Goal: Task Accomplishment & Management: Manage account settings

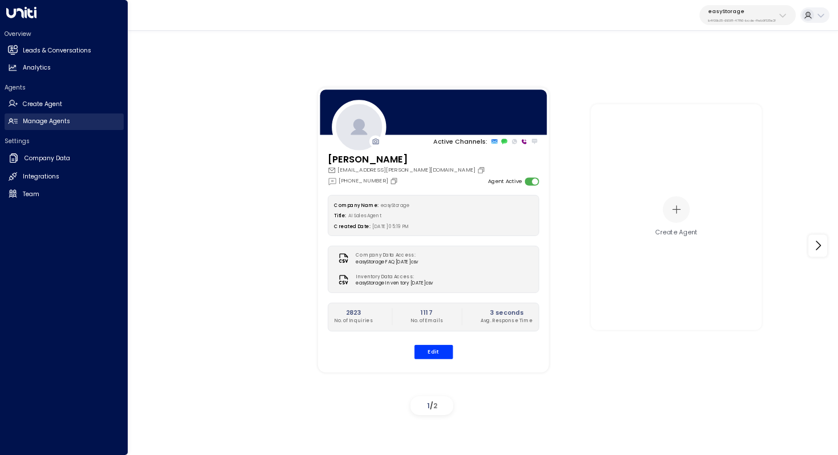
click at [67, 117] on h2 "Manage Agents" at bounding box center [46, 121] width 47 height 9
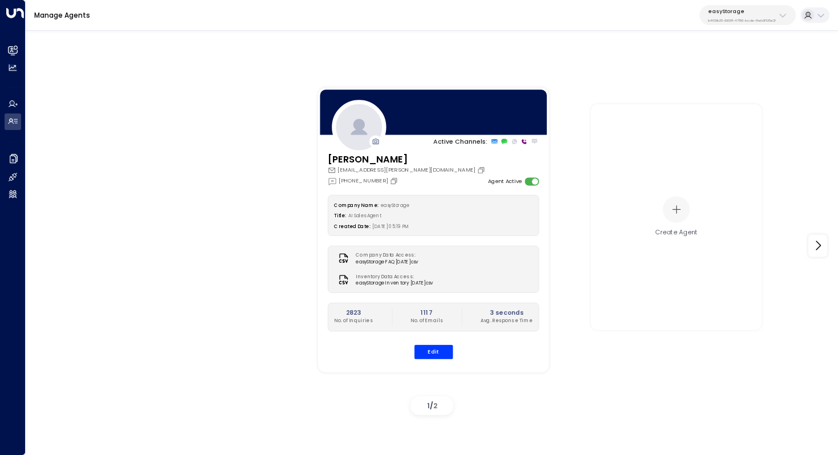
click at [753, 17] on div "easyStorage b4f09b35-6698-4786-bcde-ffeb9f535e2f" at bounding box center [742, 15] width 68 height 15
type input "**********"
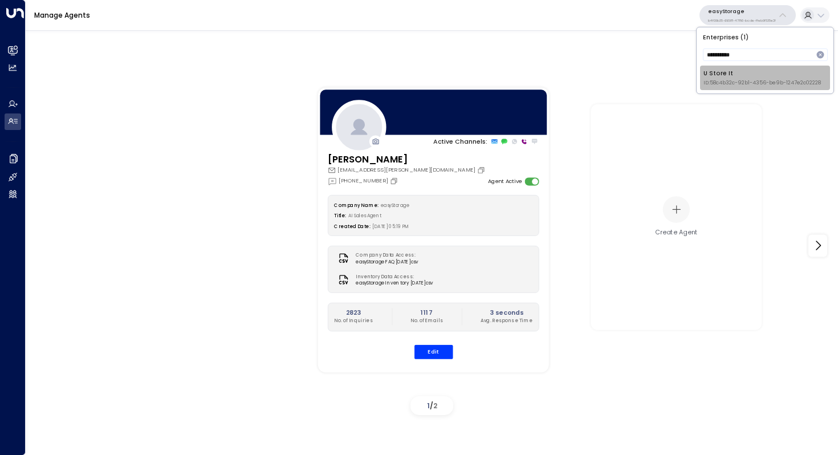
click at [753, 74] on div "U Store It ID: 58c4b32c-92b1-4356-be9b-1247e2c02228" at bounding box center [761, 78] width 117 height 18
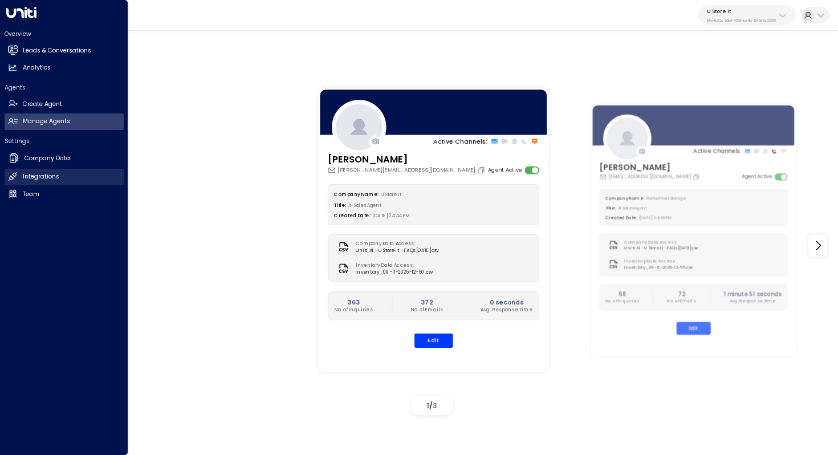
click at [28, 171] on link "Integrations Integrations" at bounding box center [64, 177] width 119 height 17
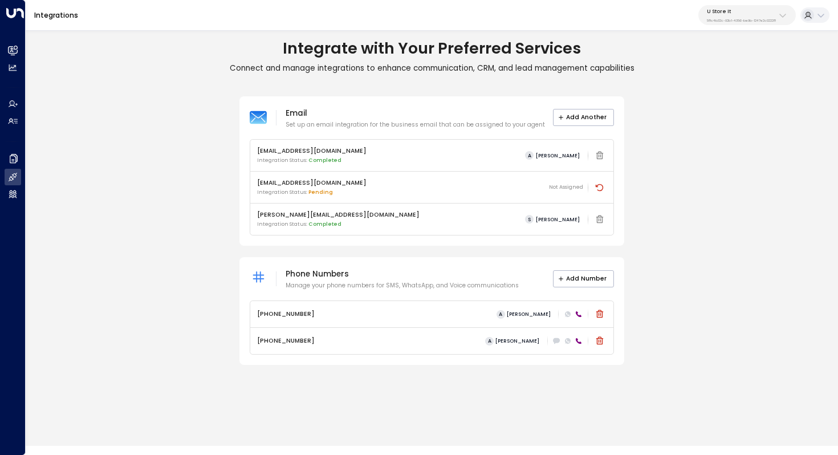
click at [578, 315] on icon at bounding box center [579, 314] width 6 height 6
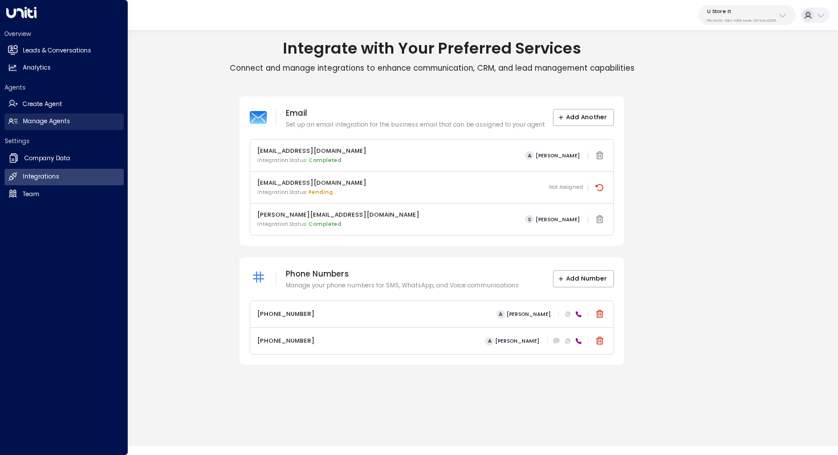
click at [35, 122] on h2 "Manage Agents" at bounding box center [46, 121] width 47 height 9
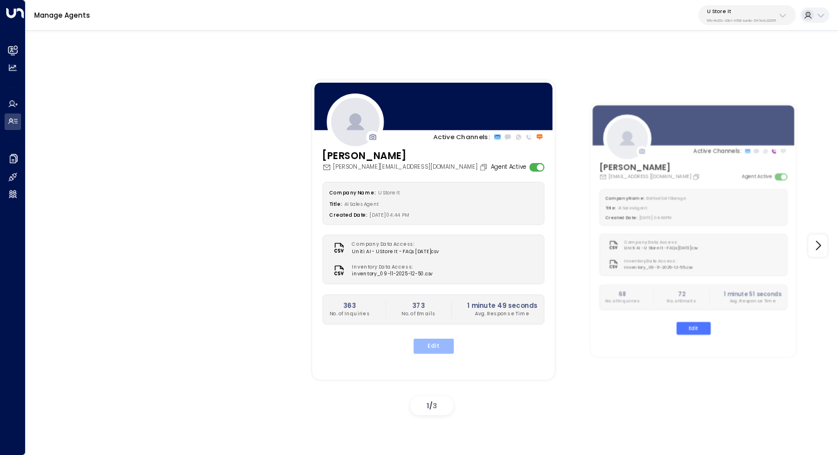
click at [439, 349] on button "Edit" at bounding box center [433, 346] width 40 height 15
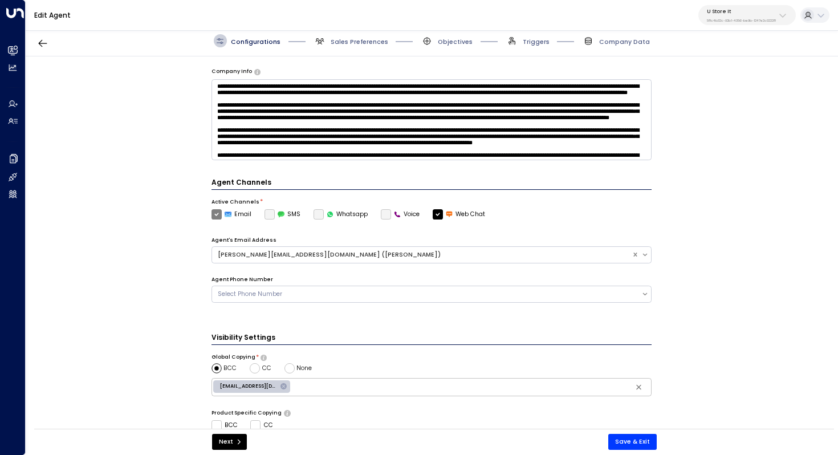
scroll to position [158, 0]
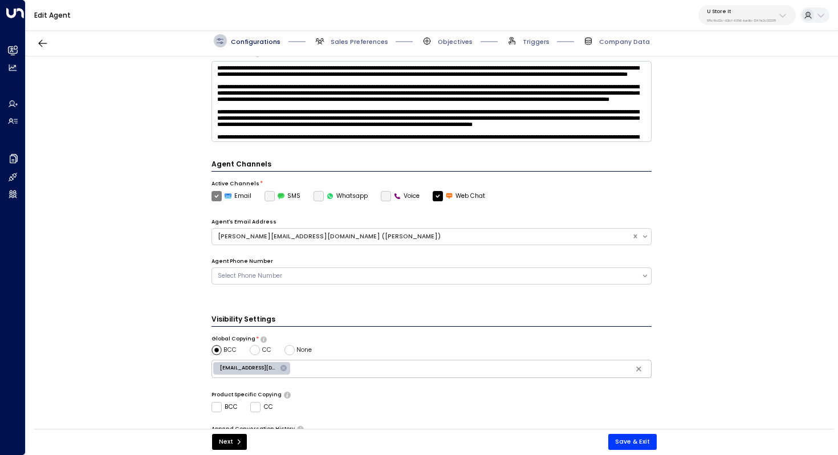
click at [384, 194] on label "Voice" at bounding box center [400, 196] width 39 height 10
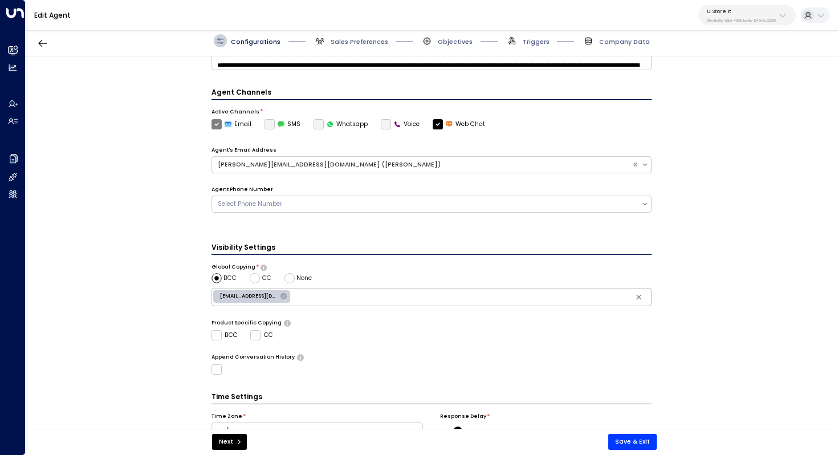
scroll to position [277, 0]
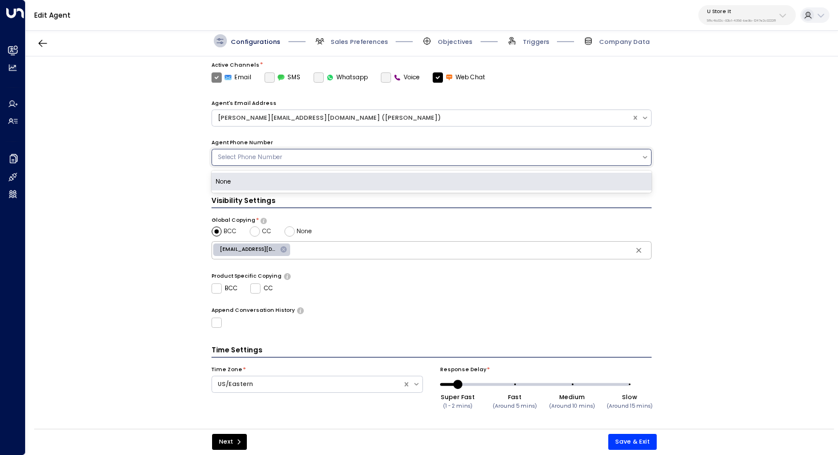
click at [406, 162] on div "Select Phone Number" at bounding box center [431, 157] width 441 height 17
click at [400, 180] on div "None" at bounding box center [431, 182] width 441 height 18
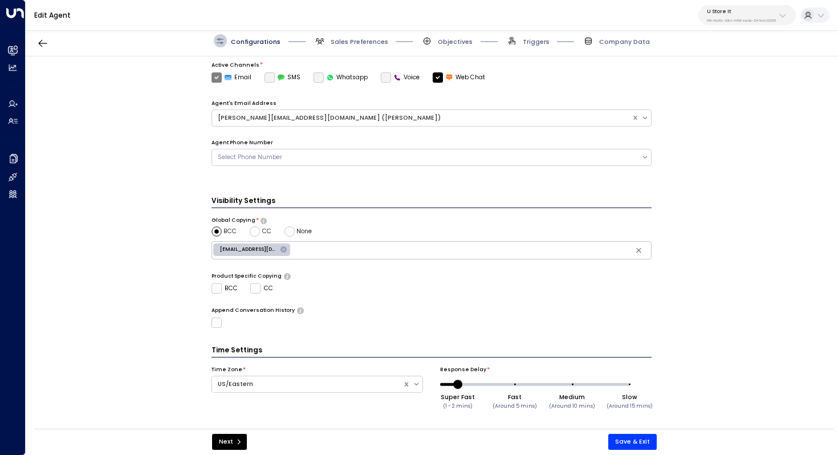
click at [127, 164] on div "**********" at bounding box center [431, 245] width 811 height 378
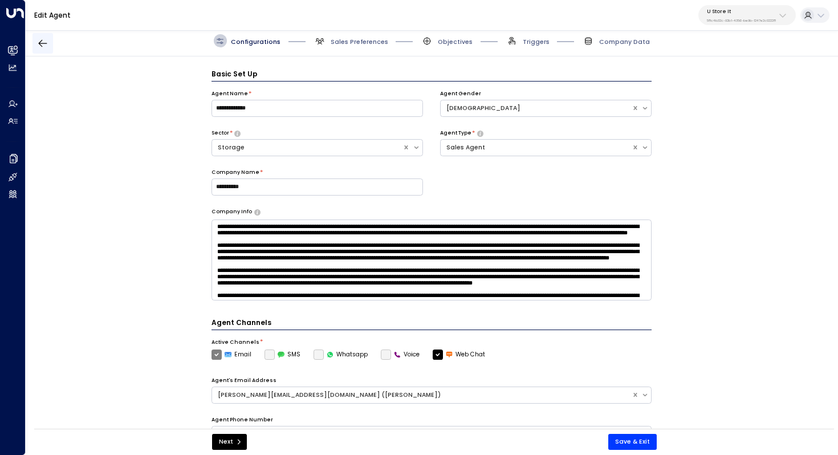
click at [46, 38] on icon "button" at bounding box center [42, 43] width 11 height 11
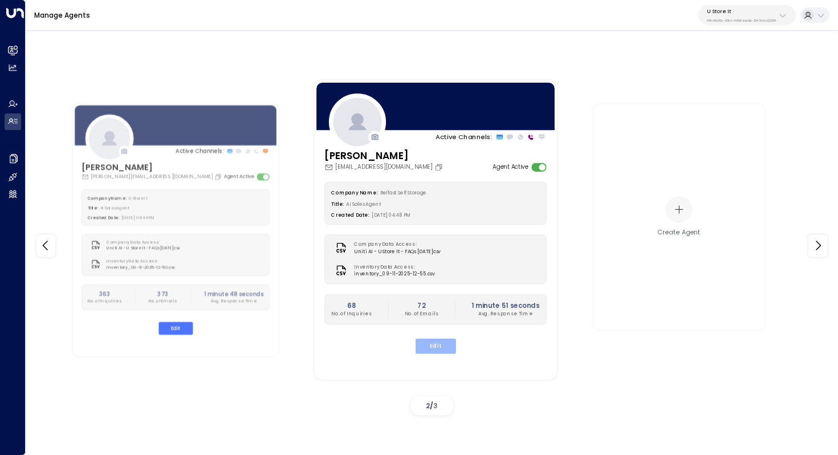
click at [440, 344] on button "Edit" at bounding box center [435, 346] width 40 height 15
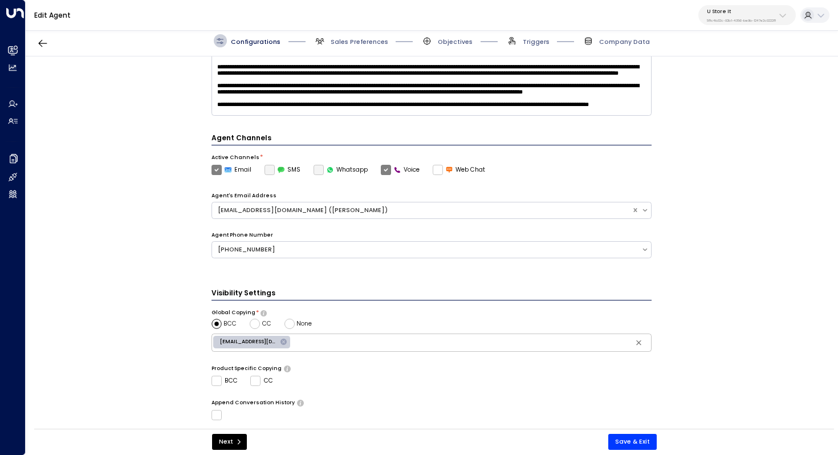
scroll to position [195, 0]
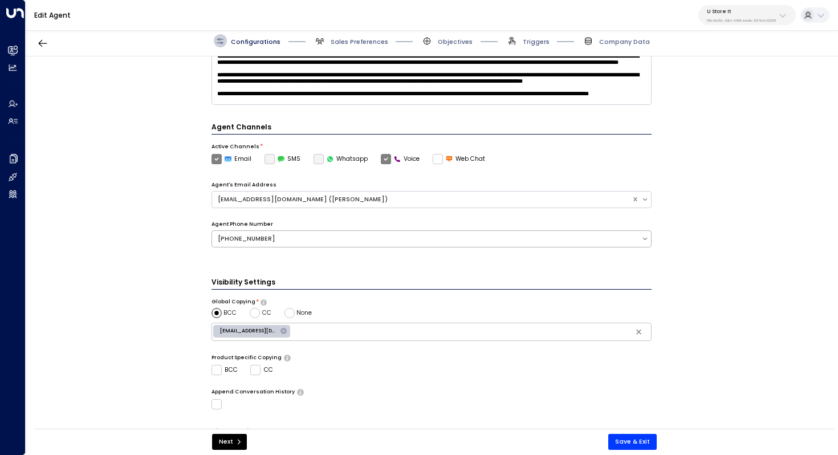
click at [458, 245] on div "[PHONE_NUMBER]" at bounding box center [431, 238] width 441 height 17
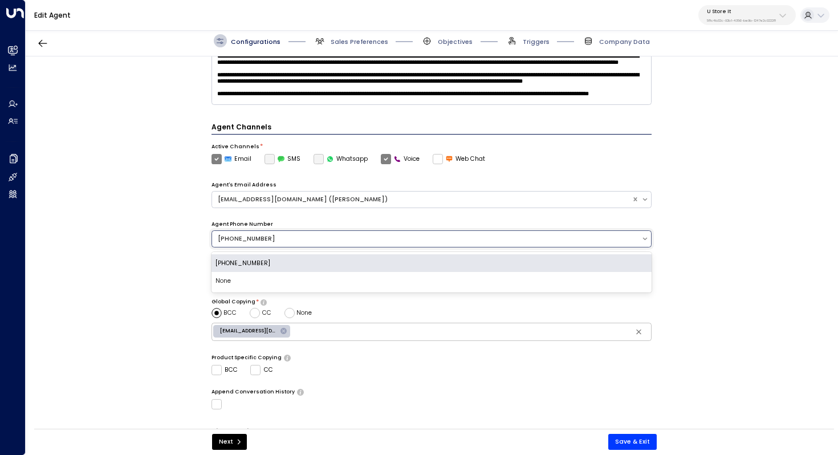
click at [140, 240] on div "**********" at bounding box center [431, 245] width 811 height 378
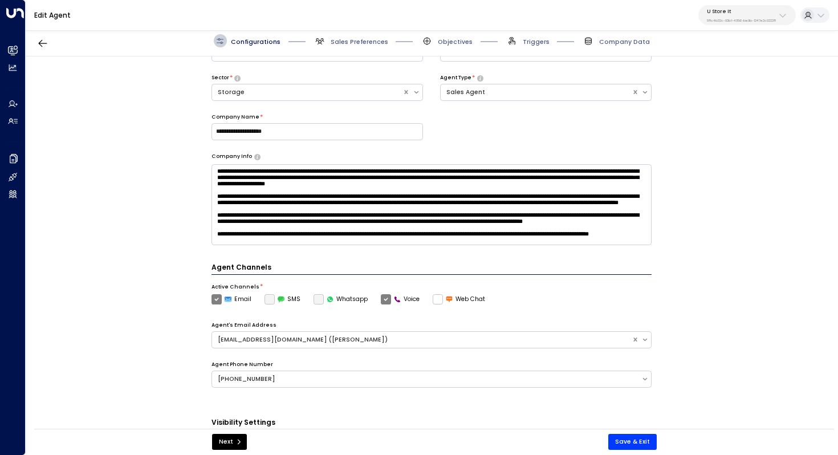
scroll to position [0, 0]
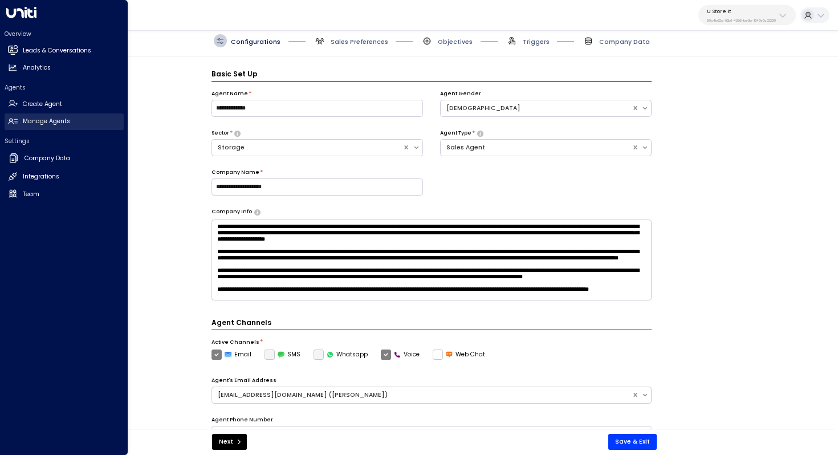
click at [39, 125] on h2 "Manage Agents" at bounding box center [46, 121] width 47 height 9
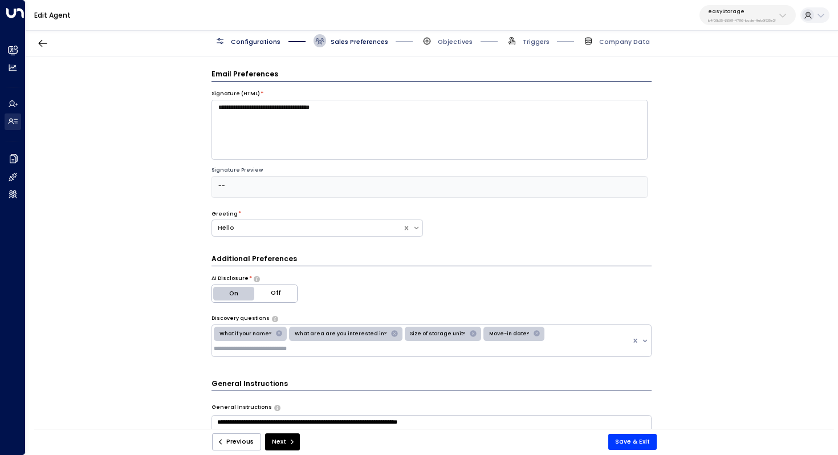
scroll to position [770, 0]
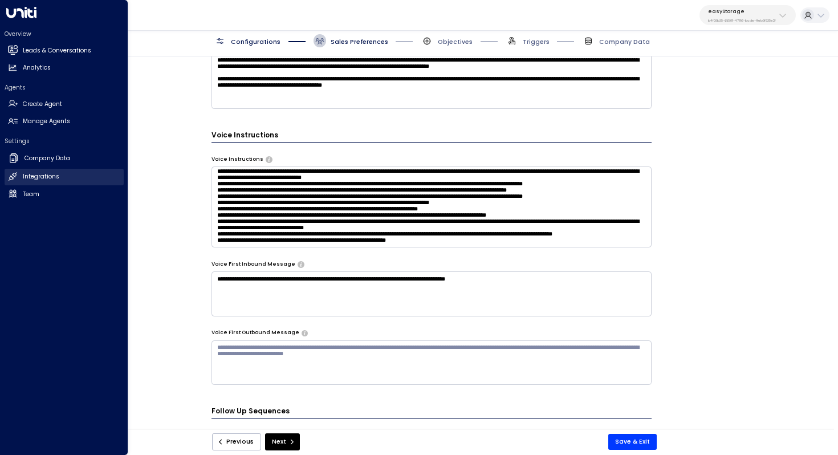
click at [67, 172] on link "Integrations Integrations" at bounding box center [64, 177] width 119 height 17
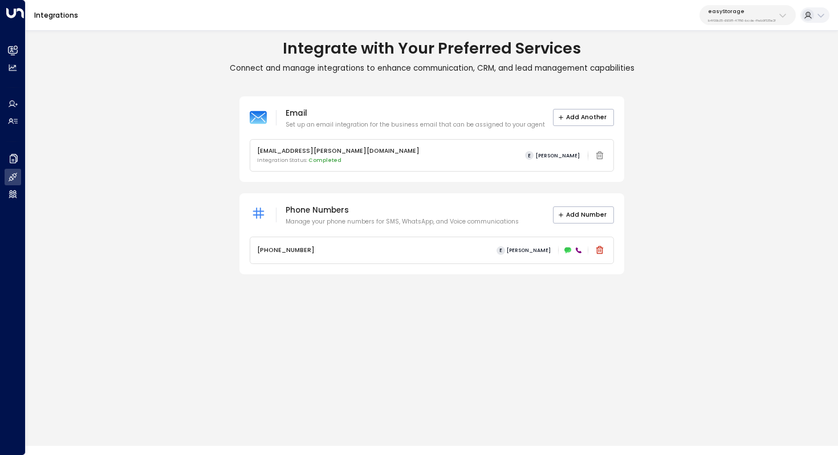
click at [744, 12] on p "easyStorage" at bounding box center [742, 11] width 68 height 7
type input "*******"
click at [729, 78] on div "U Store It ID: 58c4b32c-92b1-4356-be9b-1247e2c02228" at bounding box center [761, 78] width 117 height 18
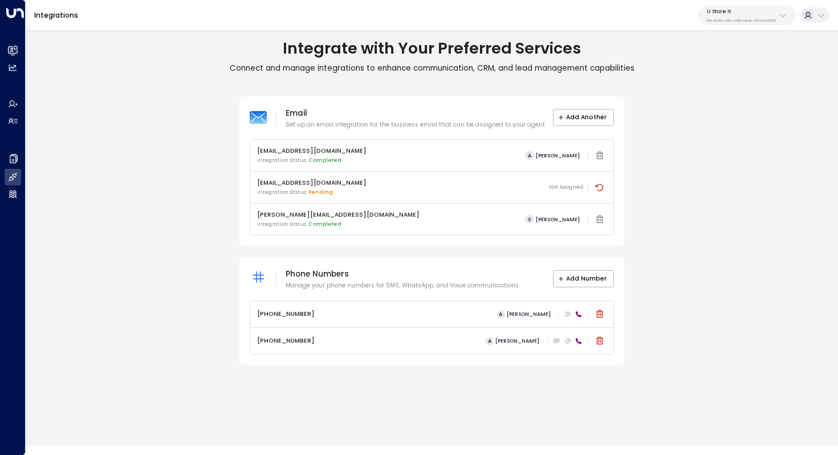
click at [580, 313] on icon at bounding box center [578, 314] width 7 height 7
click at [578, 314] on icon at bounding box center [578, 314] width 7 height 7
click at [477, 316] on div "+35319128565 A Ava Gallagher" at bounding box center [431, 314] width 349 height 14
